Goal: Information Seeking & Learning: Learn about a topic

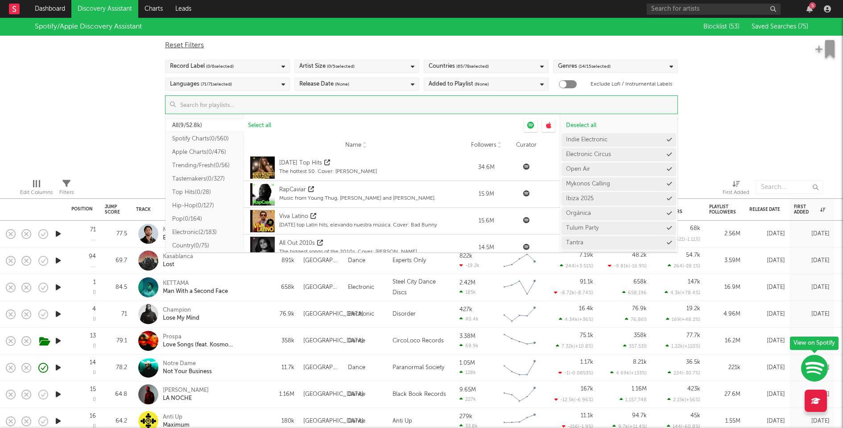
scroll to position [12, 0]
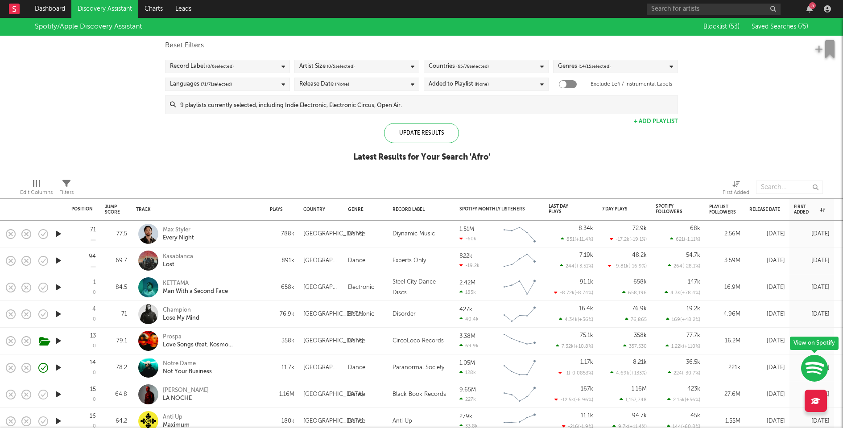
click at [754, 76] on div "Spotify/Apple Discovery Assistant Blocklist ( 53 ) Saved Searches ( 75 ) Reset …" at bounding box center [421, 95] width 843 height 154
click at [248, 241] on div "Max Styler Every Night" at bounding box center [211, 234] width 96 height 16
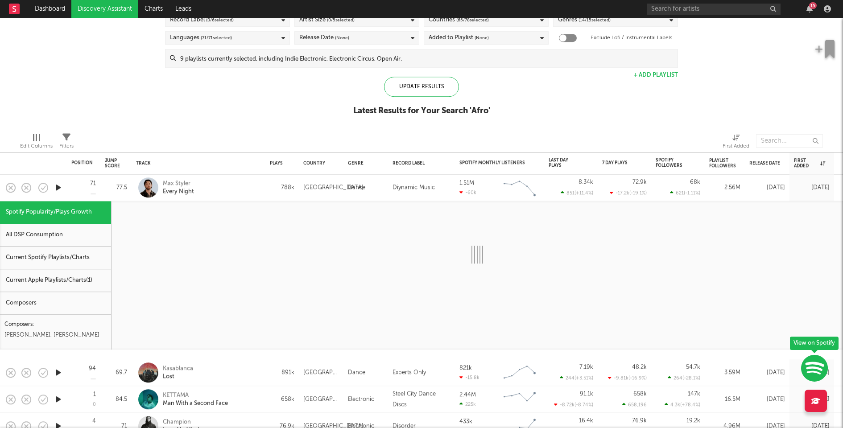
click at [65, 256] on div "Current Spotify Playlists/Charts" at bounding box center [55, 258] width 111 height 23
